Goal: Browse casually

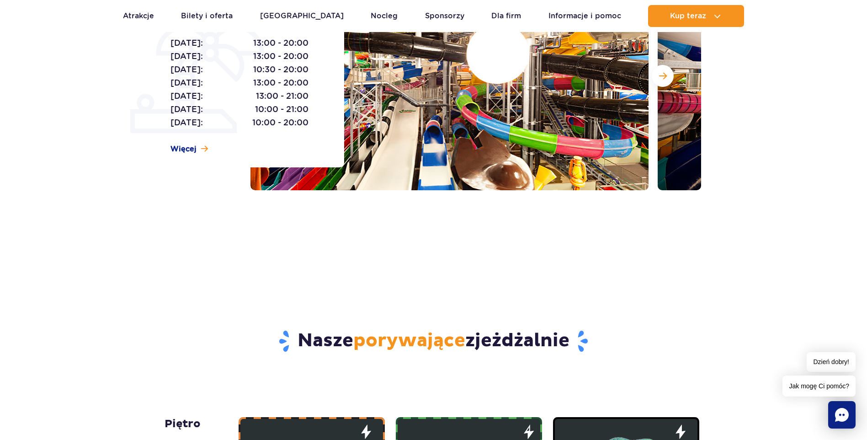
scroll to position [46, 0]
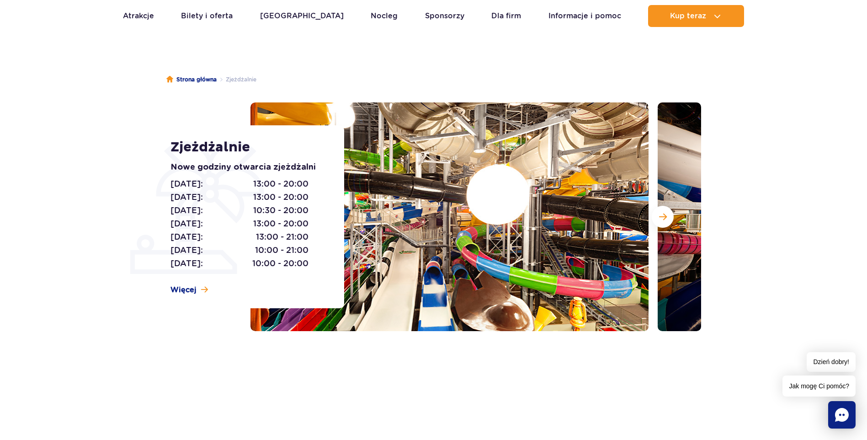
click at [676, 221] on img at bounding box center [857, 216] width 398 height 229
click at [664, 216] on span "Następny slajd" at bounding box center [663, 217] width 8 height 8
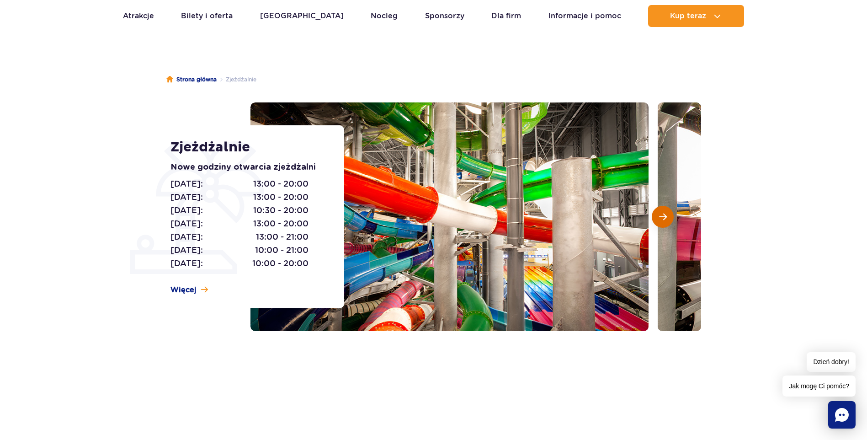
click at [664, 216] on span "Następny slajd" at bounding box center [663, 217] width 8 height 8
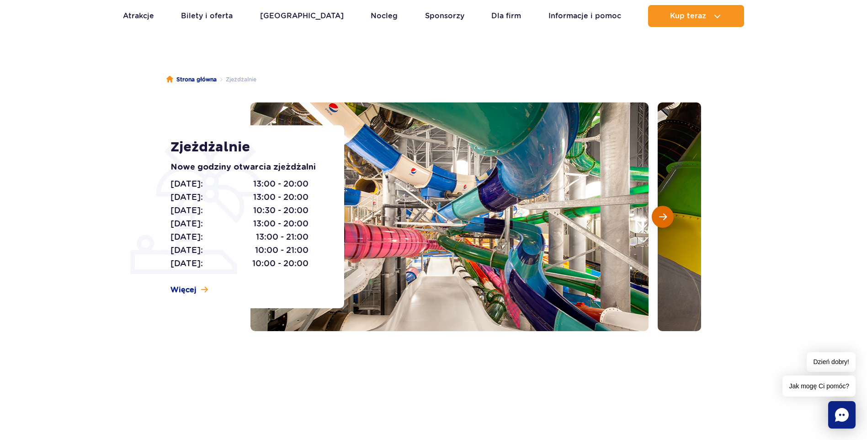
click at [664, 216] on span "Następny slajd" at bounding box center [663, 217] width 8 height 8
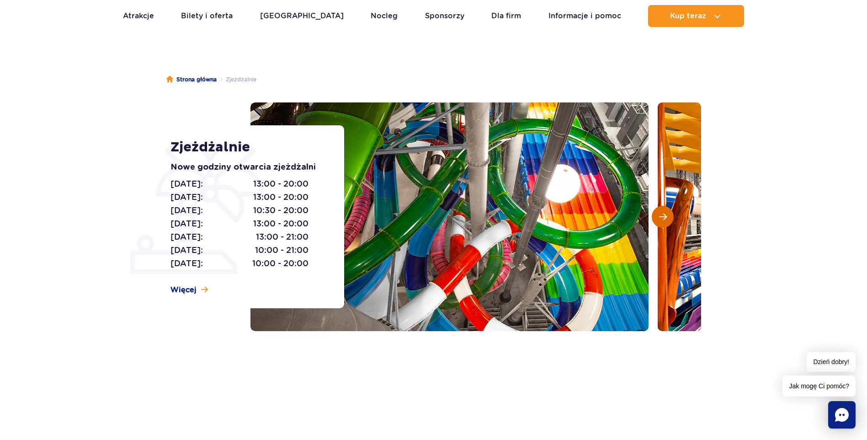
click at [664, 216] on span "Następny slajd" at bounding box center [663, 217] width 8 height 8
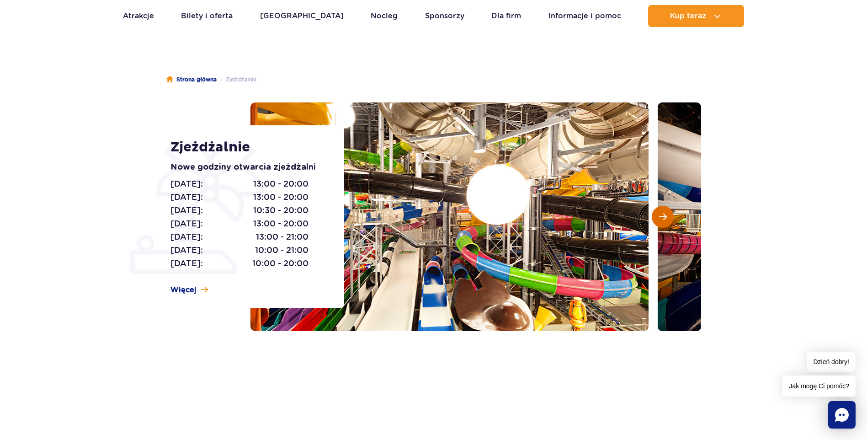
click at [664, 216] on span "Następny slajd" at bounding box center [663, 217] width 8 height 8
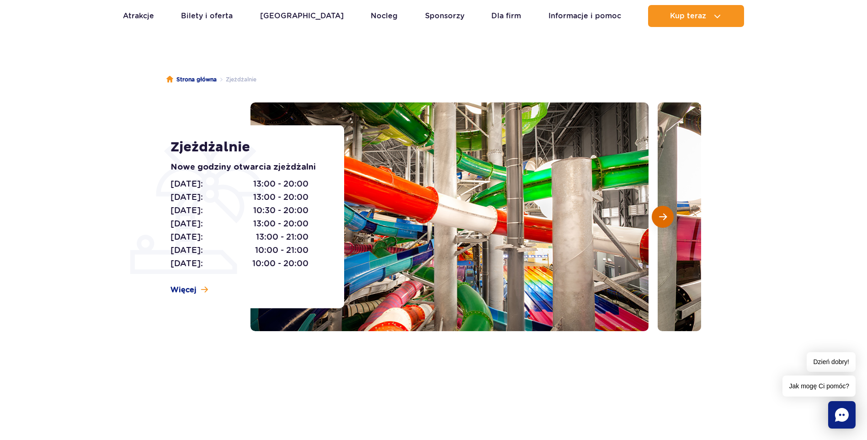
click at [664, 216] on span "Następny slajd" at bounding box center [663, 217] width 8 height 8
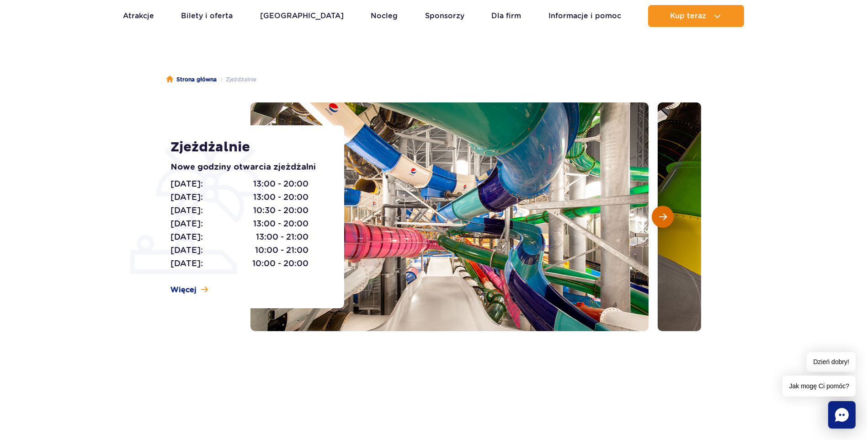
click at [664, 216] on span "Następny slajd" at bounding box center [663, 217] width 8 height 8
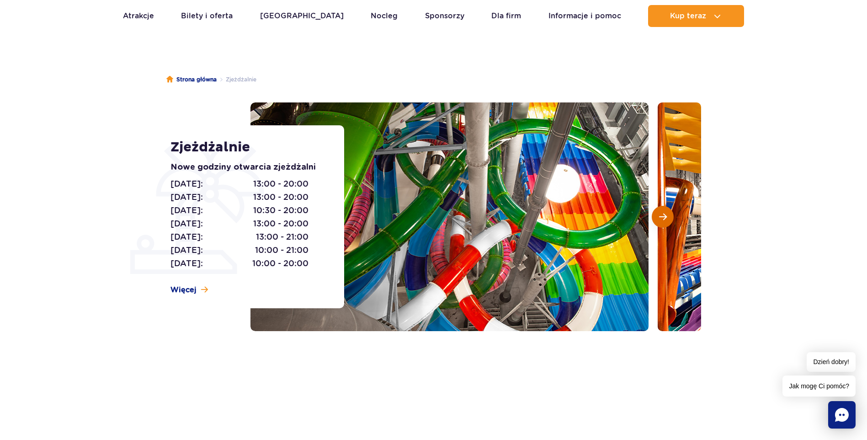
click at [664, 216] on span "Następny slajd" at bounding box center [663, 217] width 8 height 8
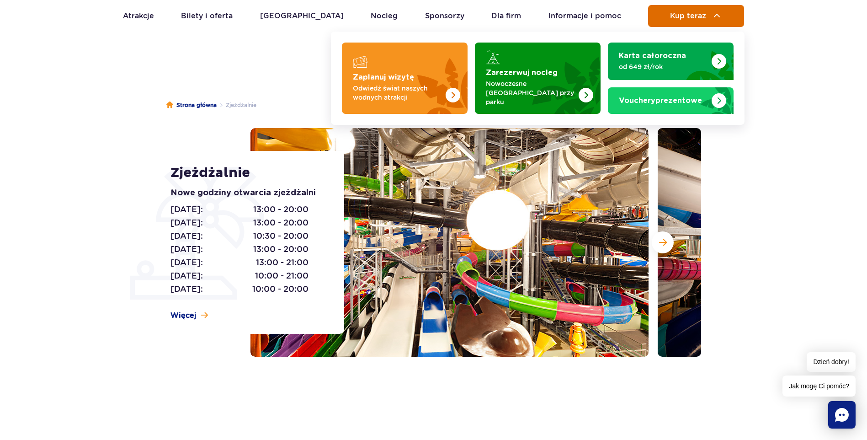
scroll to position [0, 0]
